Goal: Task Accomplishment & Management: Use online tool/utility

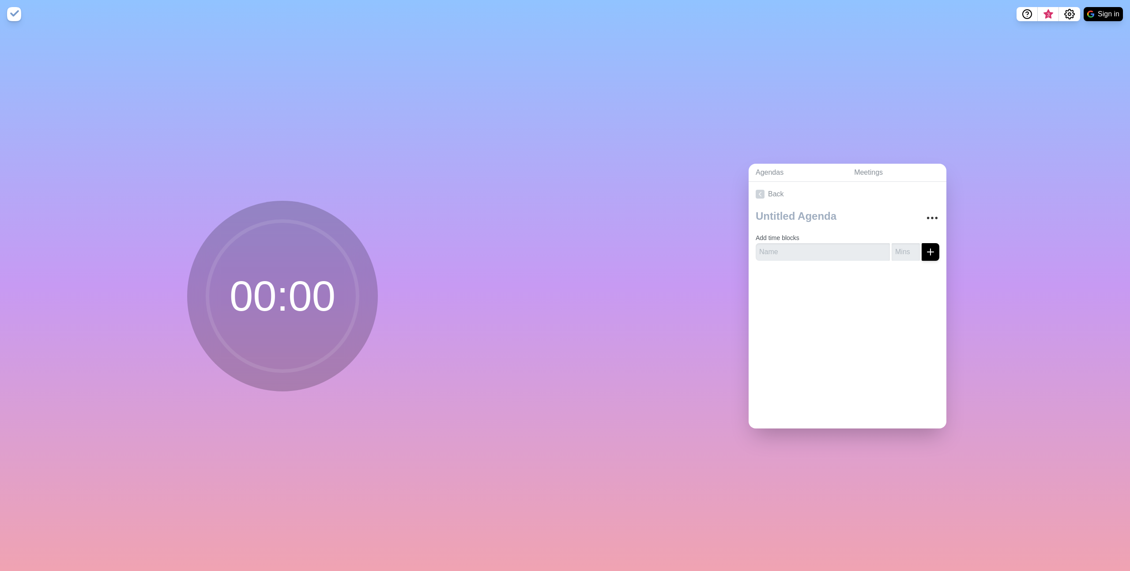
click at [814, 280] on div at bounding box center [848, 285] width 198 height 35
click at [806, 253] on input "text" at bounding box center [823, 252] width 134 height 18
click at [790, 217] on textarea at bounding box center [834, 216] width 164 height 19
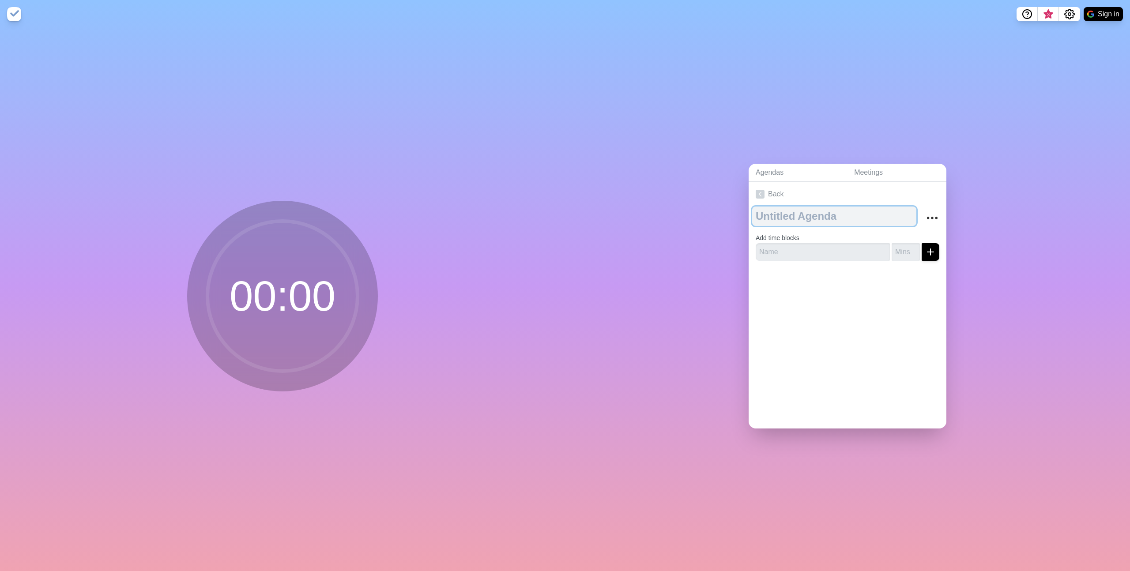
click at [790, 217] on textarea at bounding box center [834, 216] width 164 height 19
type textarea "MG <> [PERSON_NAME]"
click at [805, 244] on input "text" at bounding box center [823, 252] width 134 height 18
type input "Warm-up + Context"
click at [909, 256] on input "number" at bounding box center [906, 252] width 28 height 18
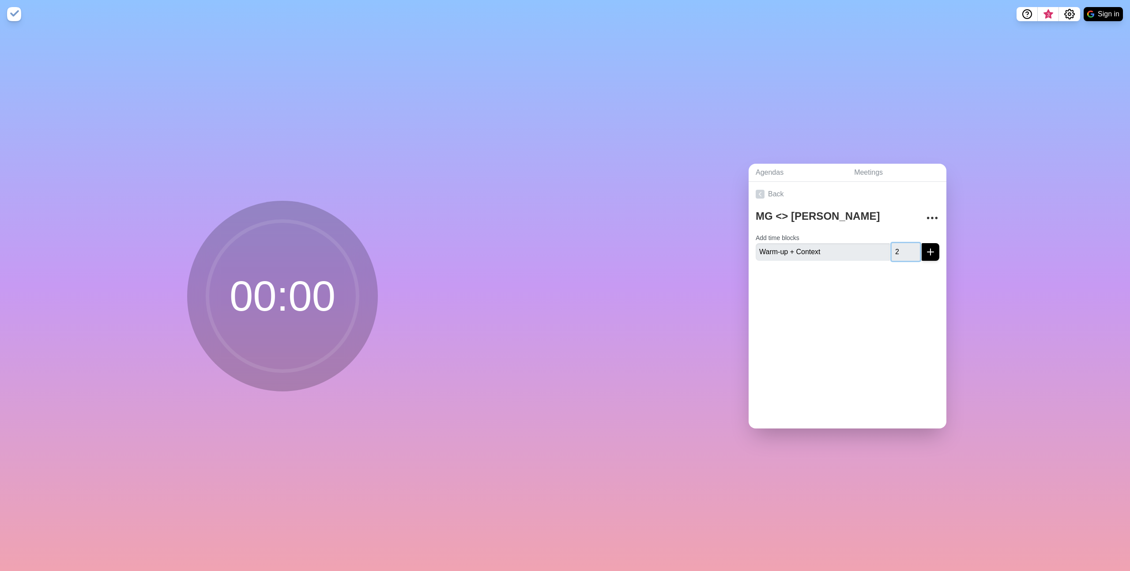
type input "2"
click at [930, 253] on icon "submit" at bounding box center [930, 252] width 11 height 11
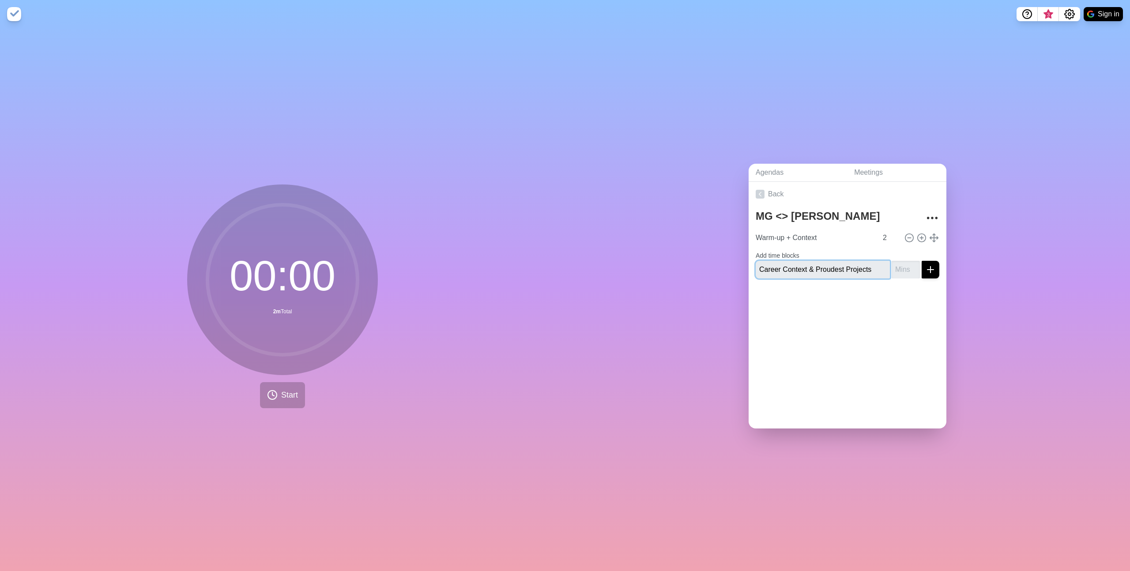
type input "Career Context & Proudest Projects"
click at [900, 270] on input "number" at bounding box center [906, 270] width 28 height 18
type input "5"
click at [935, 271] on icon "submit" at bounding box center [930, 269] width 11 height 11
type input "Experience Fit—Full Funnel"
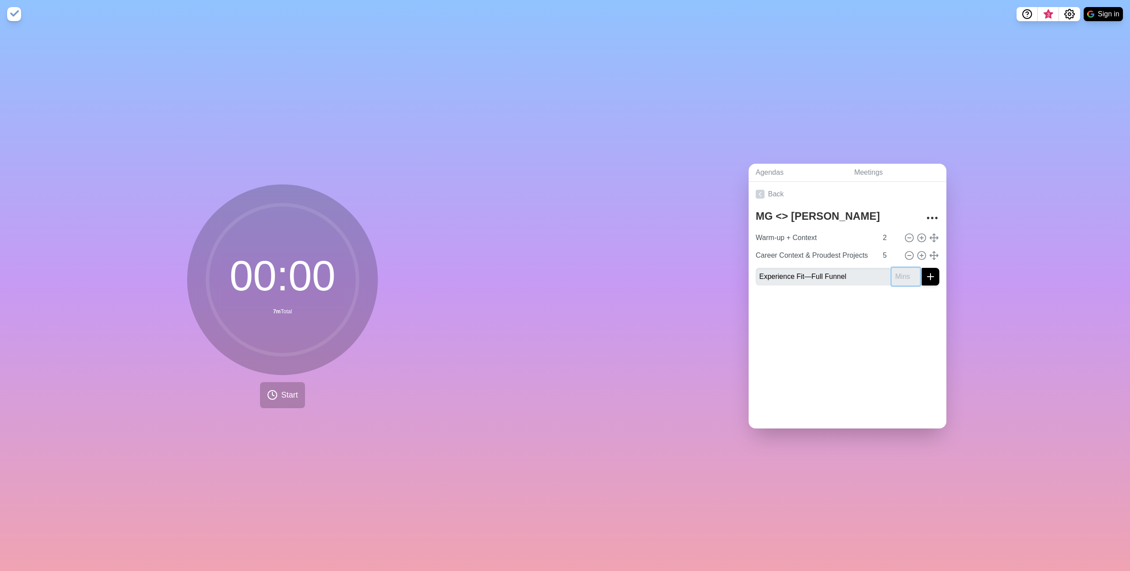
click at [901, 279] on input "number" at bounding box center [906, 277] width 28 height 18
type input "12"
click at [931, 272] on icon "submit" at bounding box center [930, 277] width 11 height 11
click at [920, 274] on icon at bounding box center [922, 273] width 10 height 10
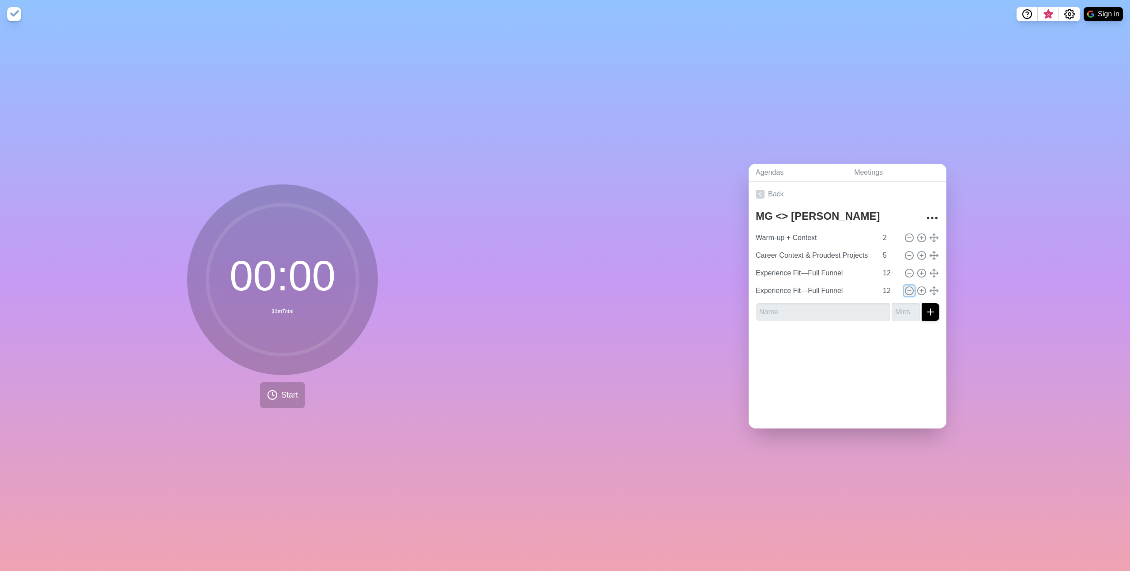
click at [914, 292] on button at bounding box center [909, 291] width 11 height 11
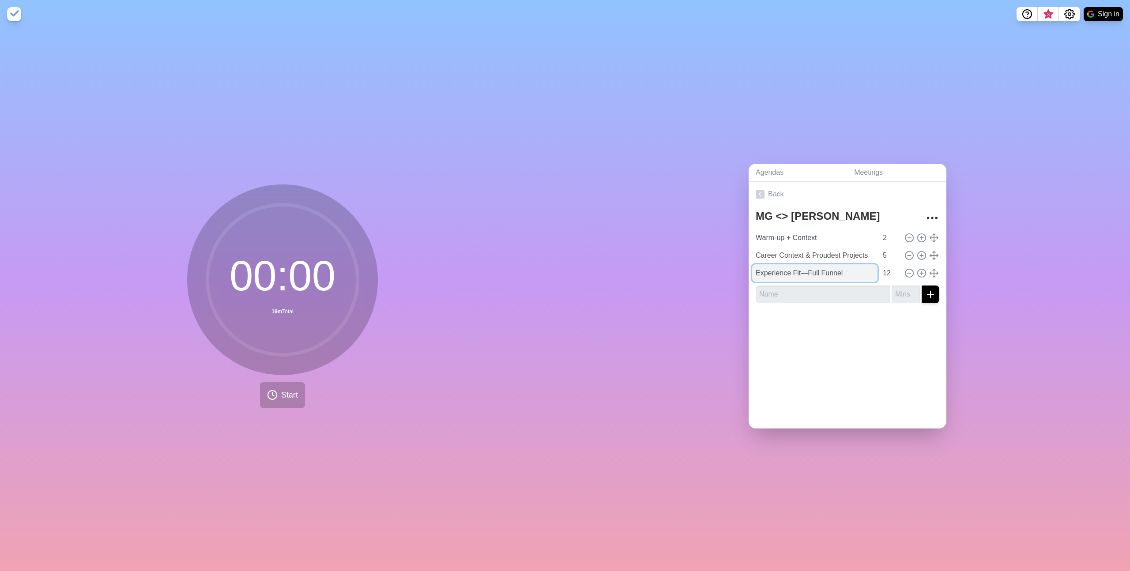
drag, startPoint x: 845, startPoint y: 273, endPoint x: 808, endPoint y: 273, distance: 37.1
click at [808, 273] on input "Experience Fit—Full Funnel" at bounding box center [814, 273] width 125 height 18
type input "Experience Fit—Acquisition"
drag, startPoint x: 890, startPoint y: 273, endPoint x: 882, endPoint y: 274, distance: 8.1
click at [882, 274] on input "12" at bounding box center [889, 273] width 21 height 18
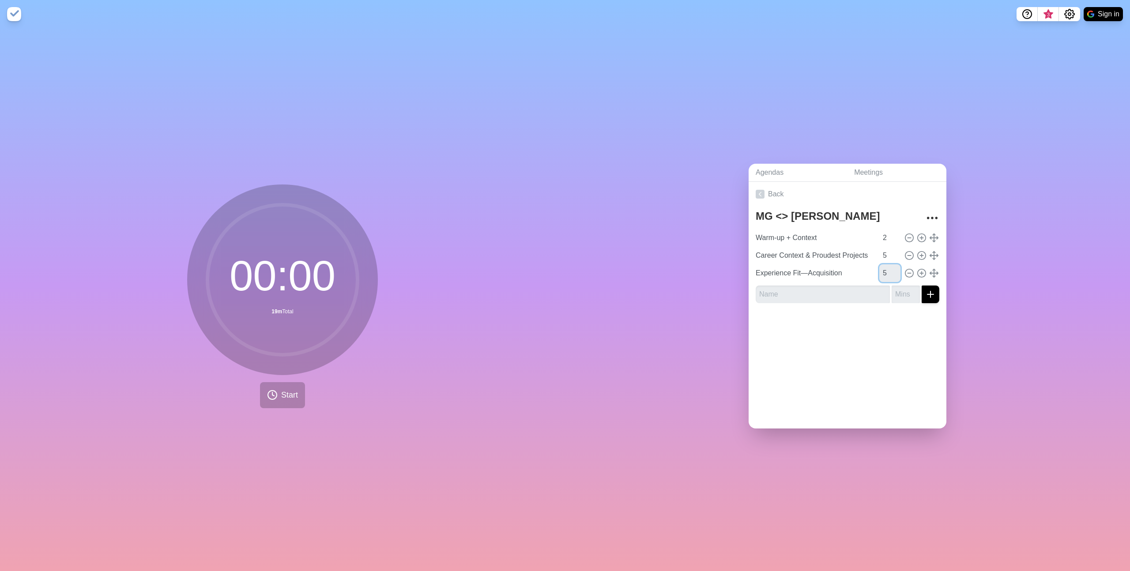
type input "5"
click at [843, 290] on input "text" at bounding box center [823, 295] width 134 height 18
type input "Lifecycle & Retention"
click at [907, 294] on input "number" at bounding box center [906, 295] width 28 height 18
type input "3"
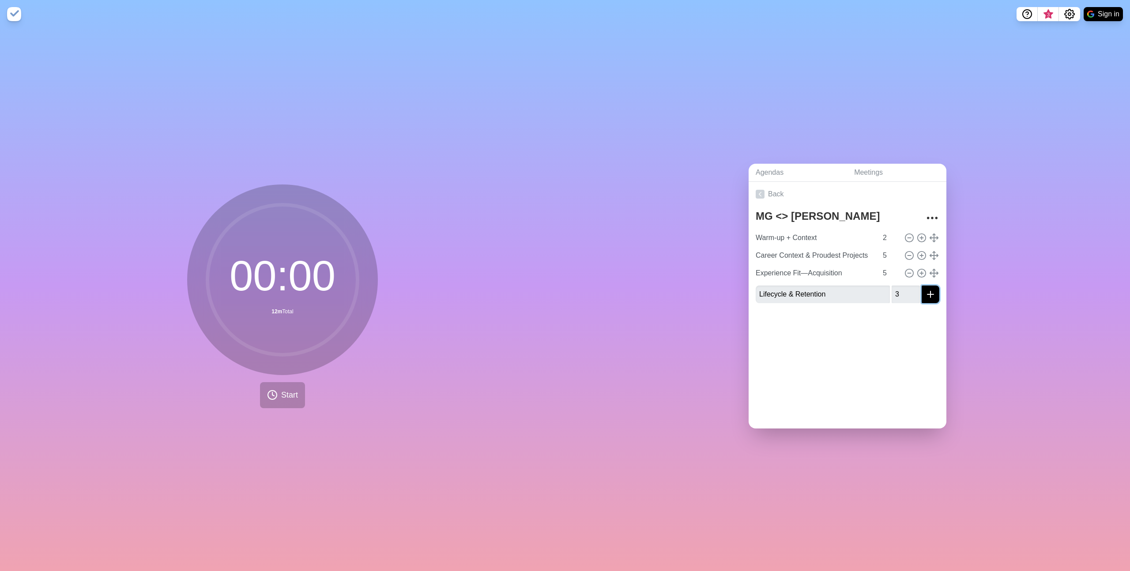
click at [926, 297] on icon "submit" at bounding box center [930, 294] width 11 height 11
type input "Site & CRO"
click at [901, 313] on input "number" at bounding box center [906, 312] width 28 height 18
type input "3"
click at [924, 311] on button "submit" at bounding box center [931, 312] width 18 height 18
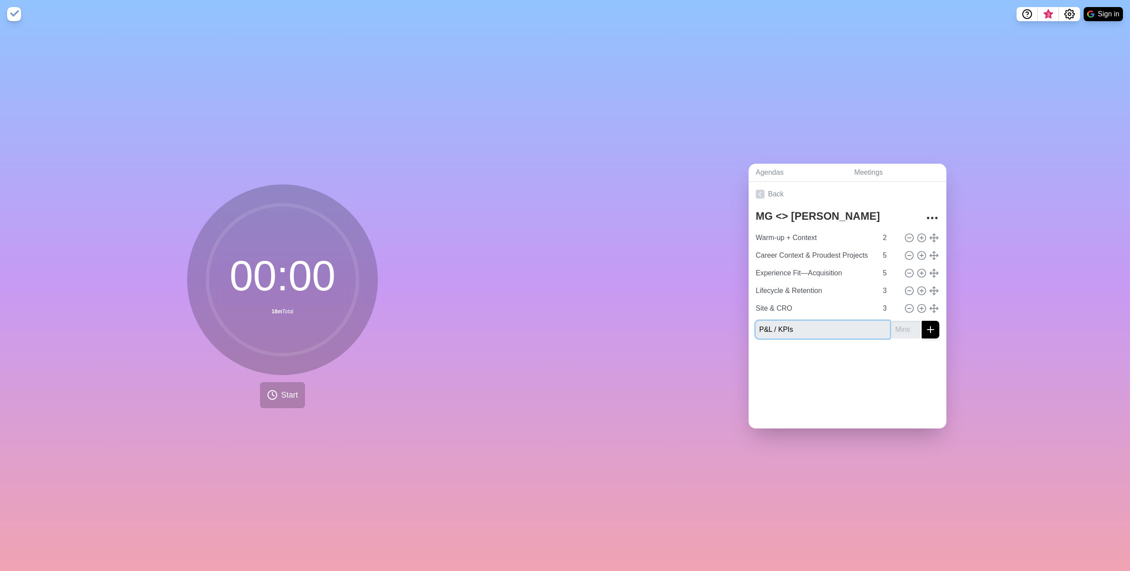
type input "P&L / KPIs"
click at [896, 329] on input "number" at bounding box center [906, 330] width 28 height 18
type input "2"
click at [926, 329] on icon "submit" at bounding box center [930, 329] width 11 height 11
type input "Leadership & Operating Modality"
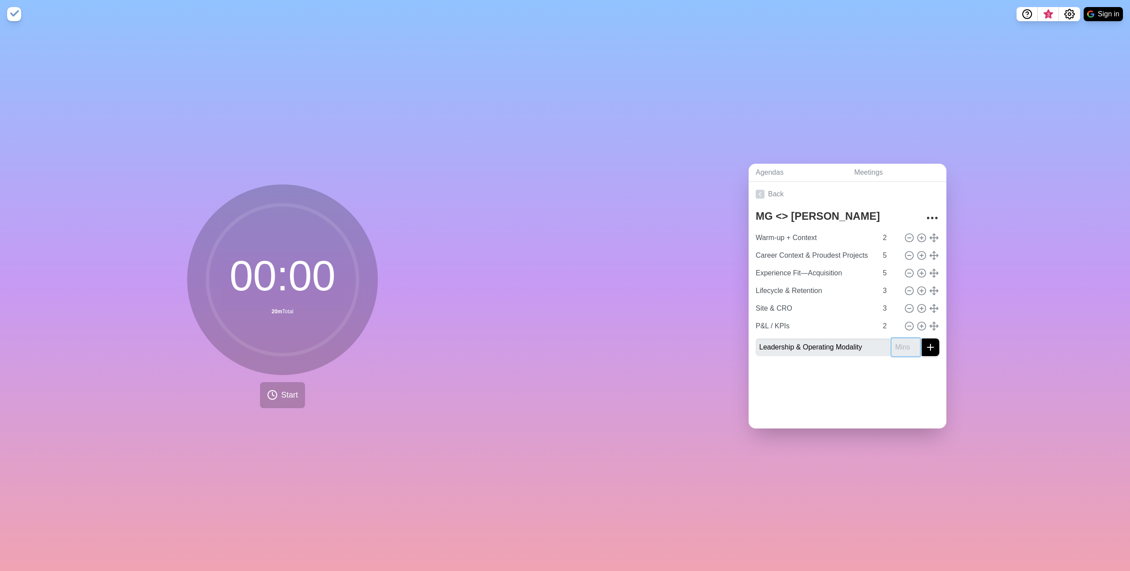
click at [898, 351] on input "number" at bounding box center [906, 348] width 28 height 18
type input "6"
click at [939, 346] on button "submit" at bounding box center [931, 348] width 18 height 18
type input "Culture & Brand Alignment"
click at [910, 364] on input "number" at bounding box center [906, 365] width 28 height 18
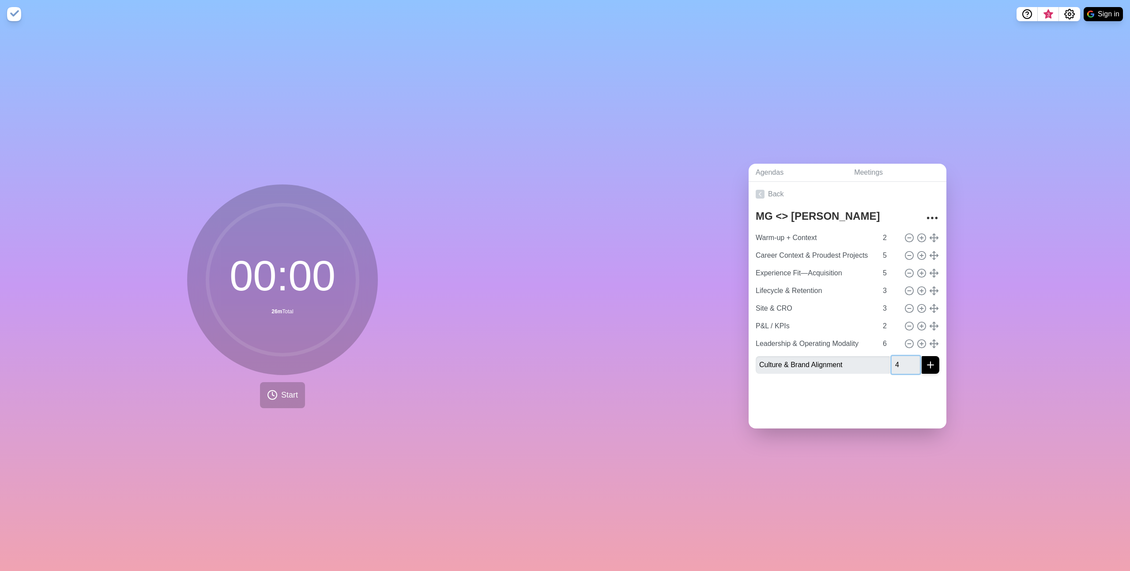
type input "4"
click at [934, 365] on icon "submit" at bounding box center [930, 365] width 11 height 11
type input "Close"
click at [906, 380] on input "number" at bounding box center [906, 383] width 28 height 18
type input "2"
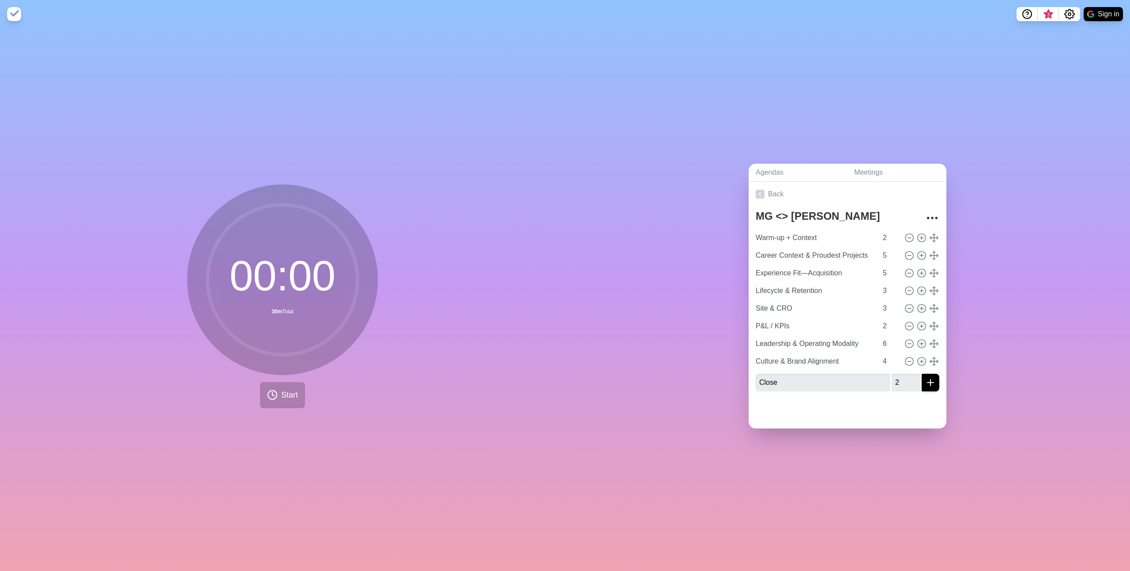
click at [709, 362] on div "Agendas Meetings Back MG <> [PERSON_NAME]-up + Context 2 Career Context & Proud…" at bounding box center [847, 299] width 565 height 543
drag, startPoint x: 472, startPoint y: 244, endPoint x: 552, endPoint y: 239, distance: 80.1
click at [473, 244] on div "00 : 00 30m Total Start" at bounding box center [282, 299] width 565 height 543
click at [801, 240] on input "Warm-up + Context" at bounding box center [814, 238] width 125 height 18
click at [436, 143] on div "00 : 00 30m Total Start" at bounding box center [282, 299] width 565 height 543
